Goal: Task Accomplishment & Management: Manage account settings

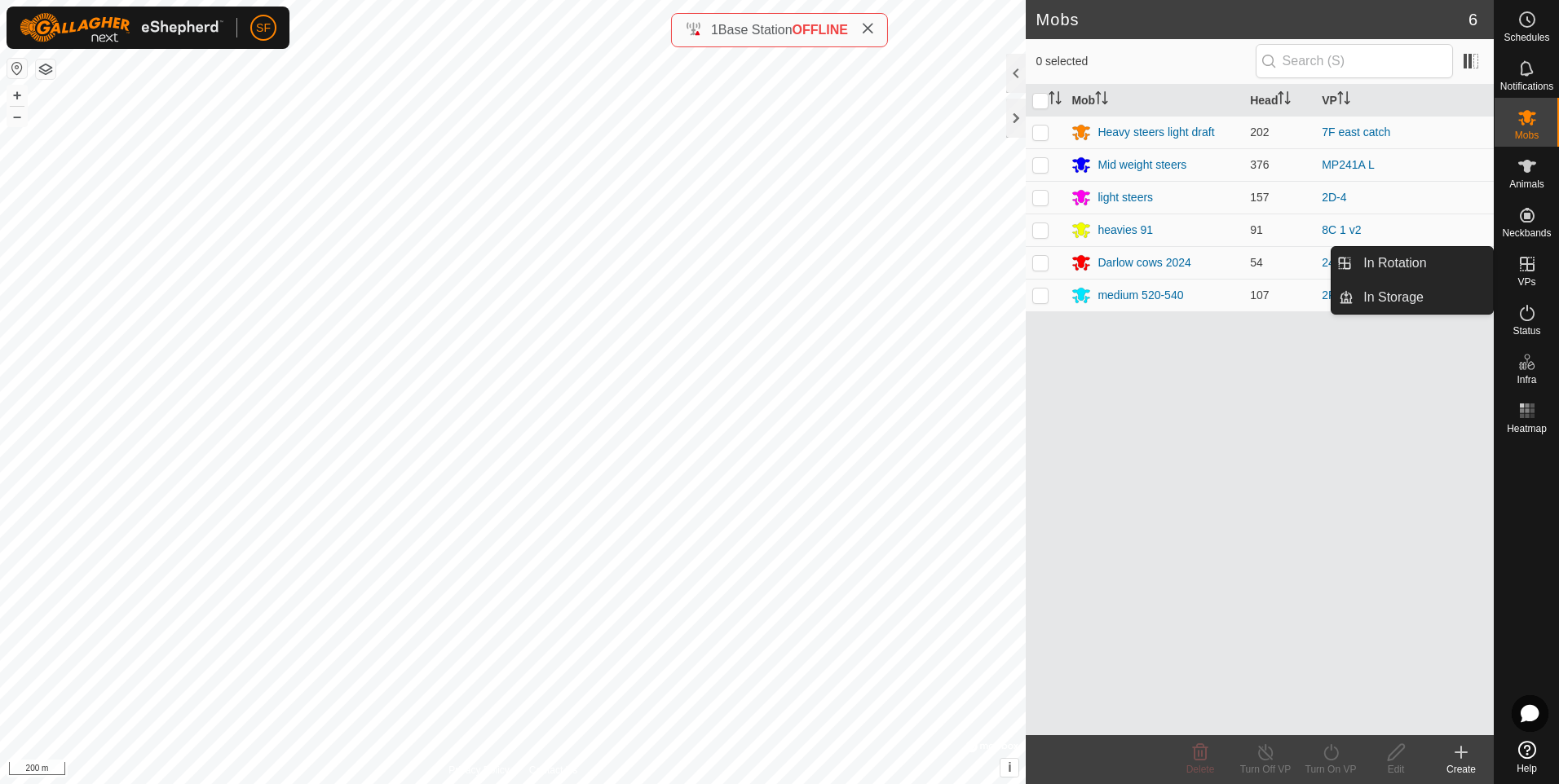
click at [1527, 272] on icon at bounding box center [1527, 264] width 20 height 20
click at [1395, 260] on link "In Rotation" at bounding box center [1423, 263] width 139 height 33
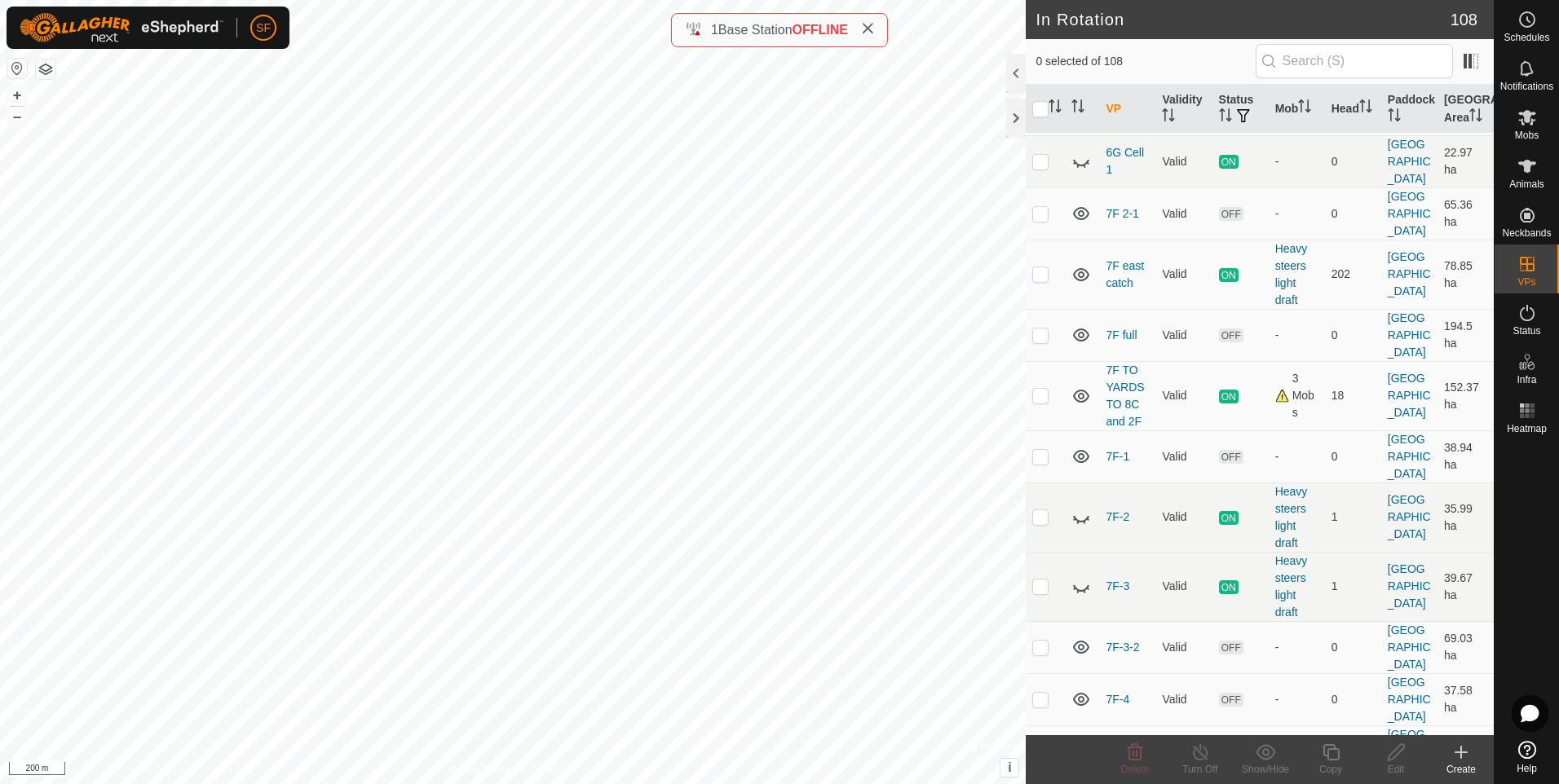
scroll to position [4236, 0]
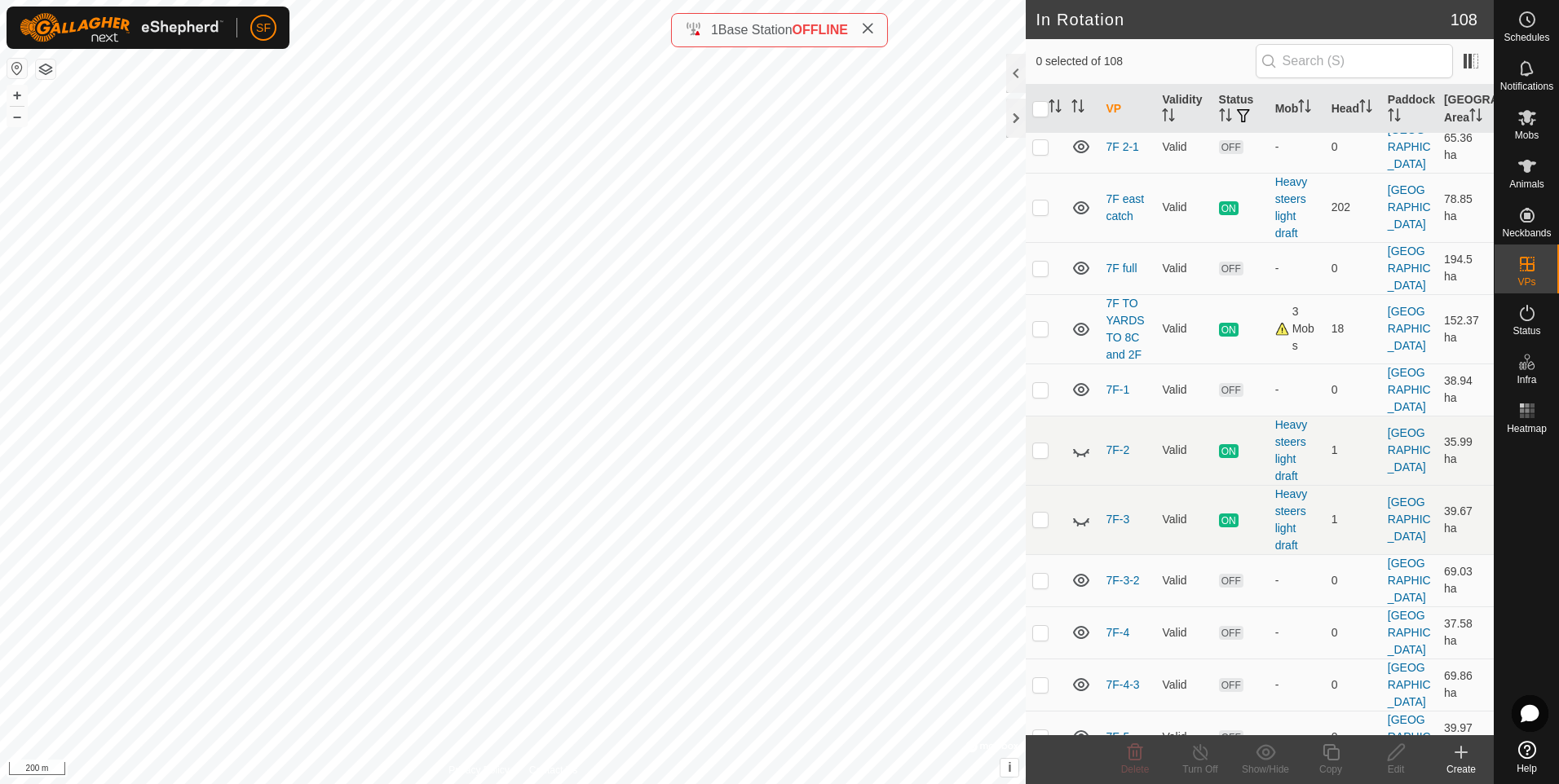
checkbox input "true"
click at [1533, 132] on span "Mobs" at bounding box center [1526, 135] width 24 height 10
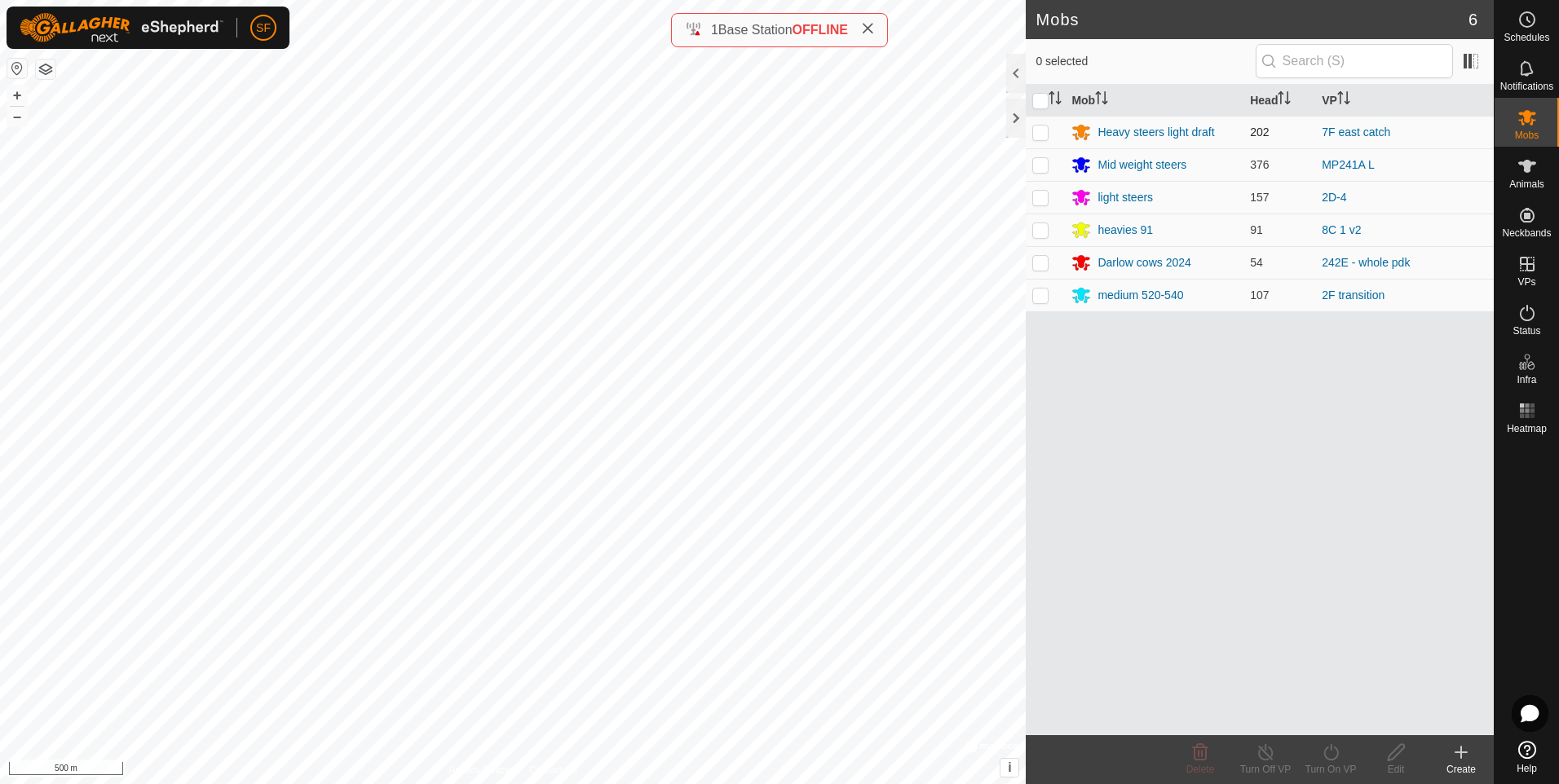
click at [1041, 135] on p-checkbox at bounding box center [1041, 132] width 16 height 13
checkbox input "false"
click at [1523, 268] on icon at bounding box center [1527, 264] width 20 height 20
click at [1398, 258] on link "In Rotation" at bounding box center [1423, 263] width 139 height 33
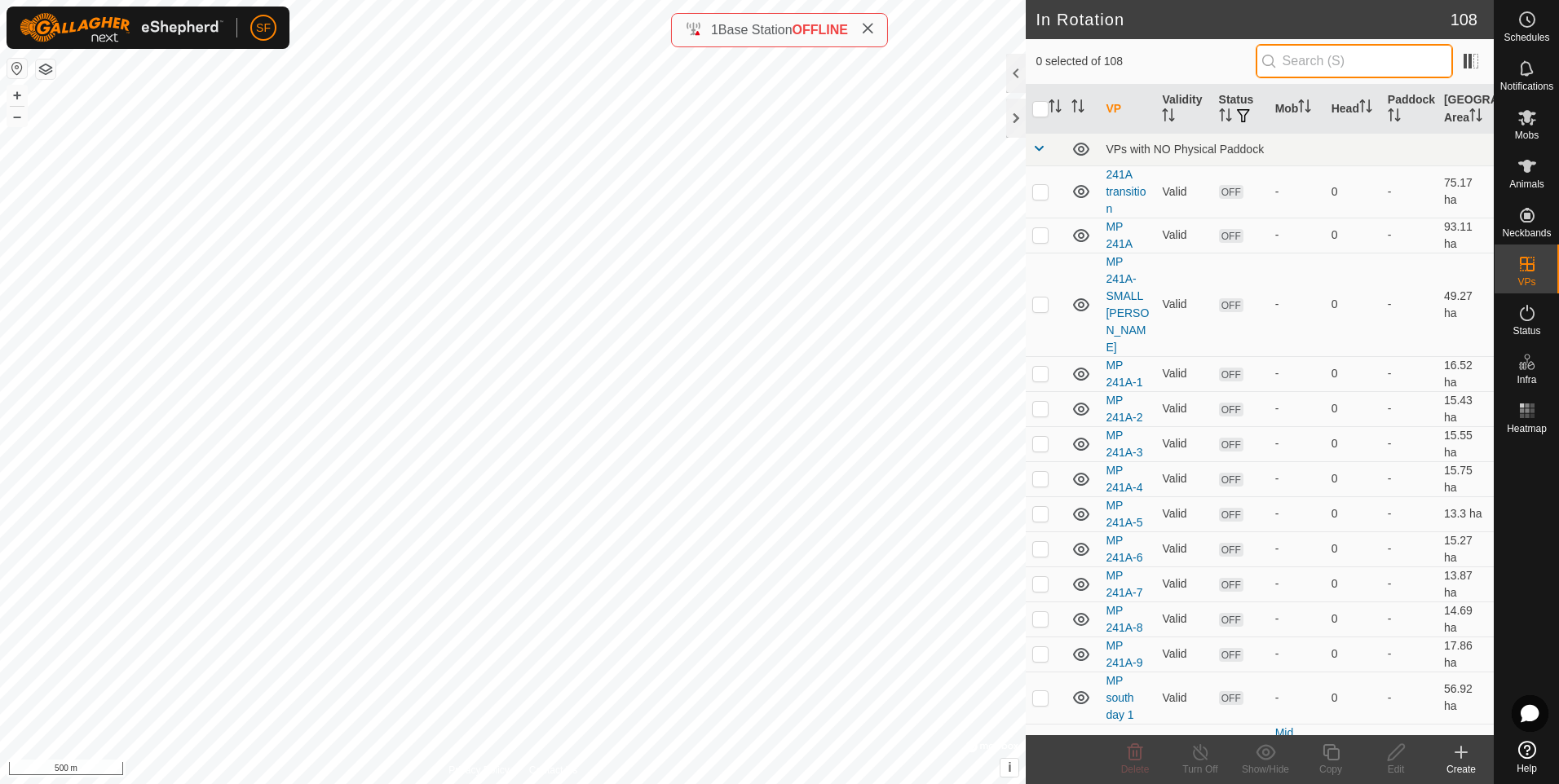
click at [1315, 61] on input "text" at bounding box center [1355, 61] width 197 height 34
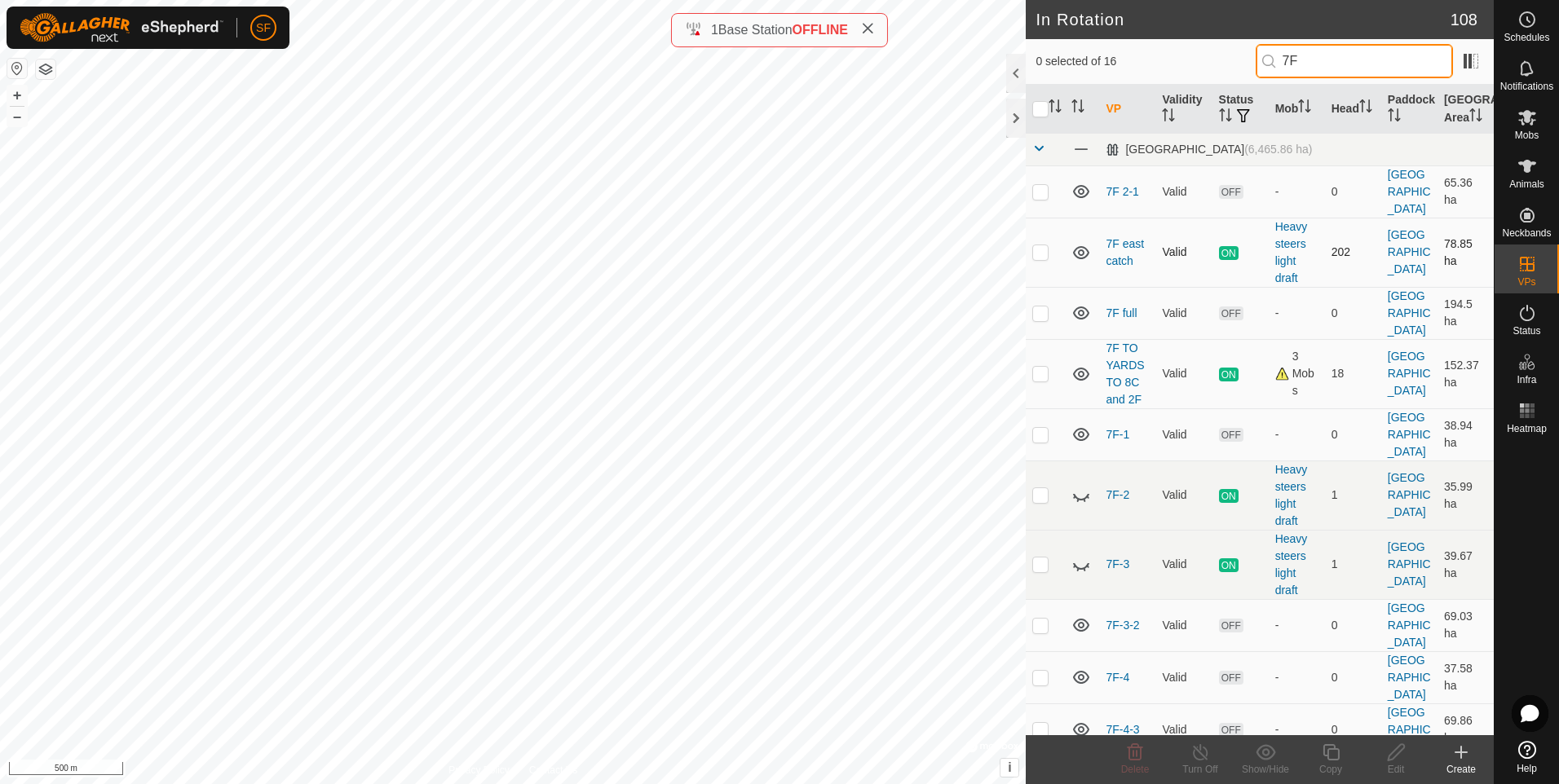
type input "7F"
click at [1043, 245] on p-checkbox at bounding box center [1041, 251] width 16 height 13
checkbox input "true"
